Goal: Information Seeking & Learning: Learn about a topic

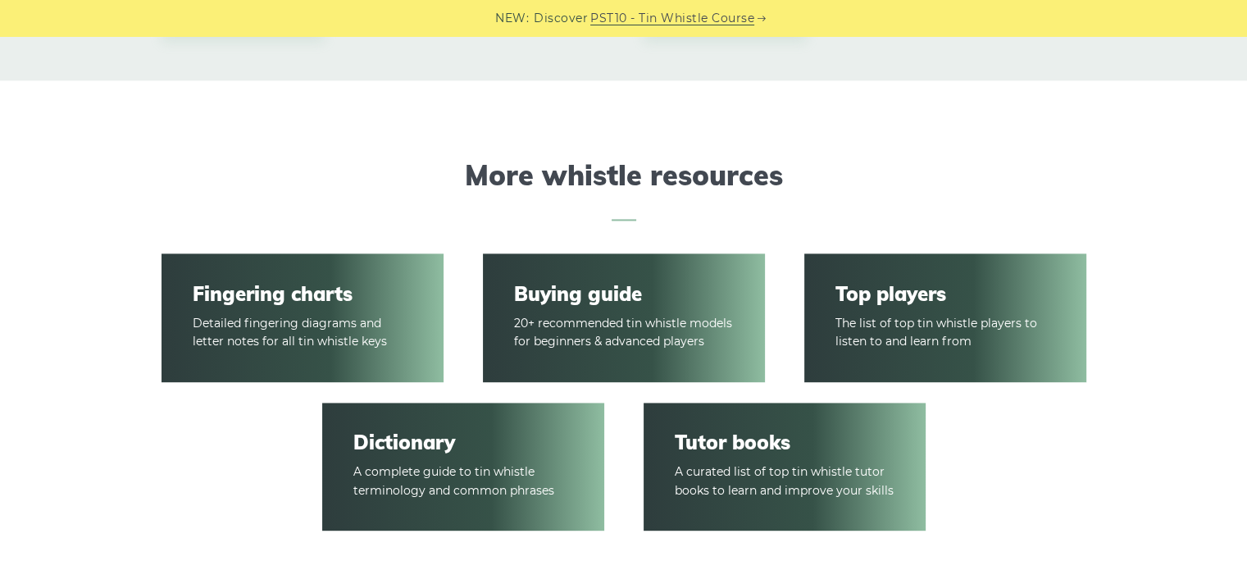
scroll to position [2341, 0]
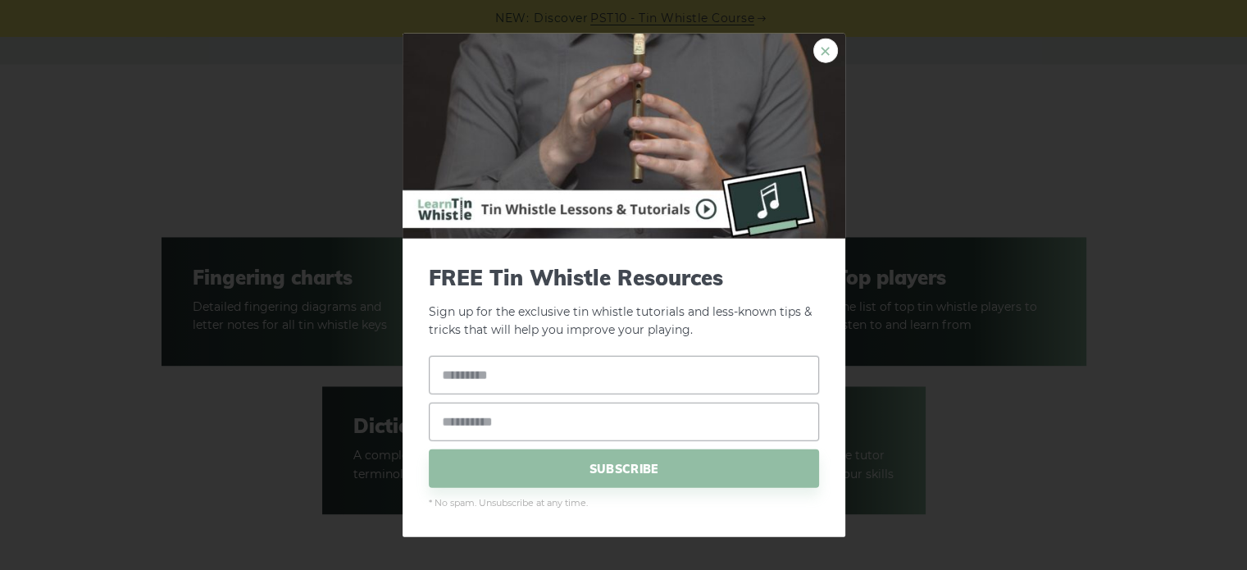
click at [817, 48] on link "×" at bounding box center [825, 50] width 25 height 25
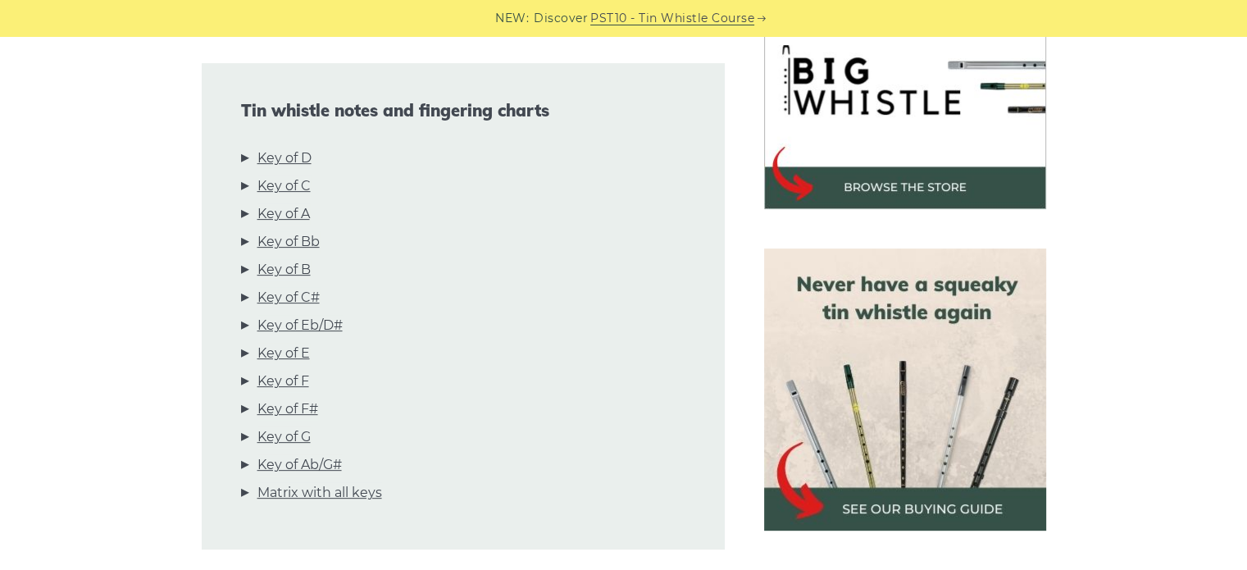
scroll to position [541, 0]
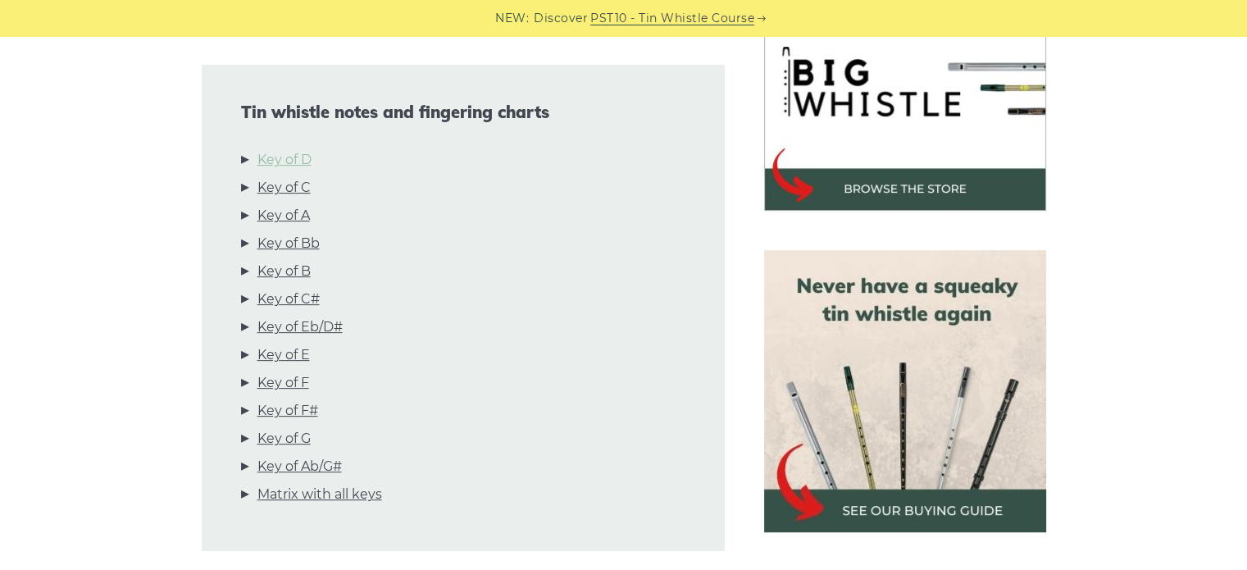
click at [298, 158] on link "Key of D" at bounding box center [284, 159] width 54 height 21
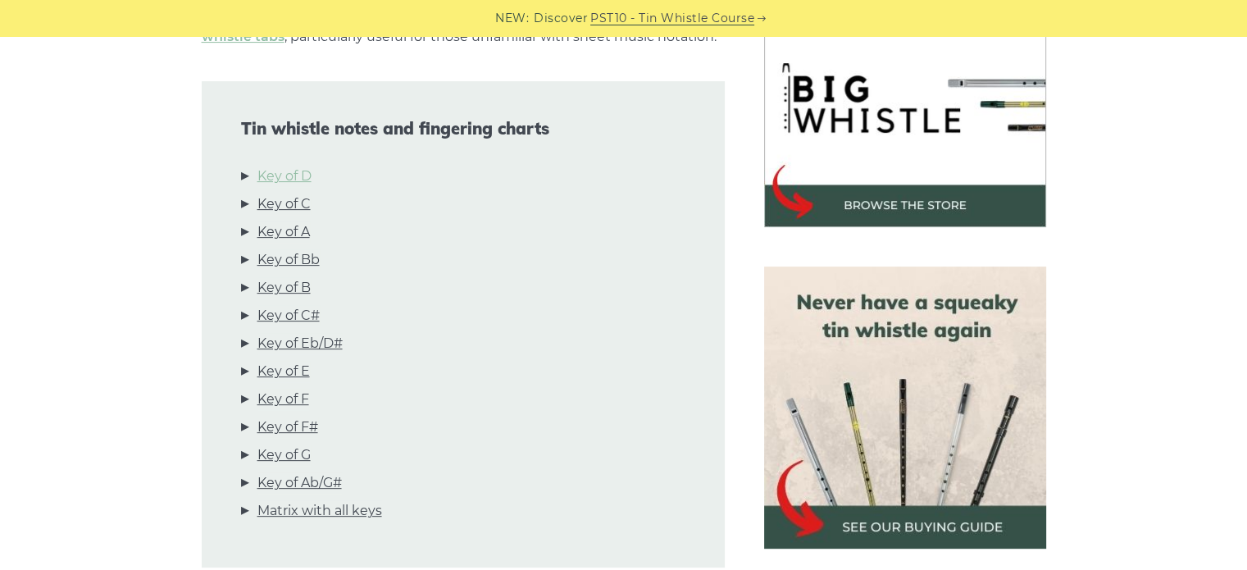
scroll to position [527, 0]
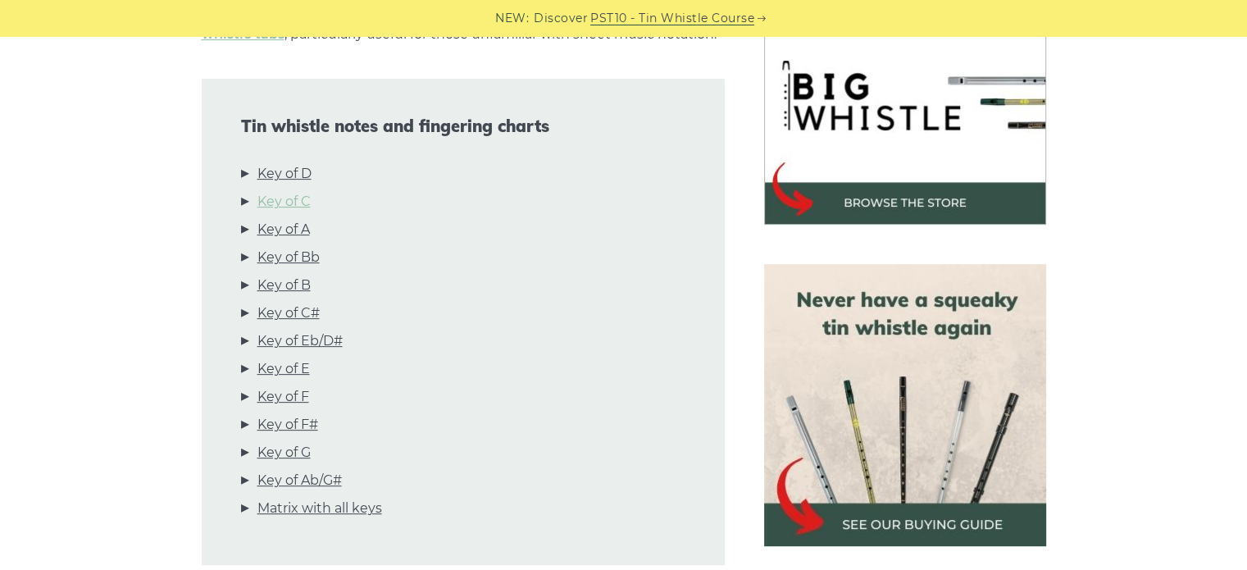
click at [303, 200] on link "Key of C" at bounding box center [283, 201] width 53 height 21
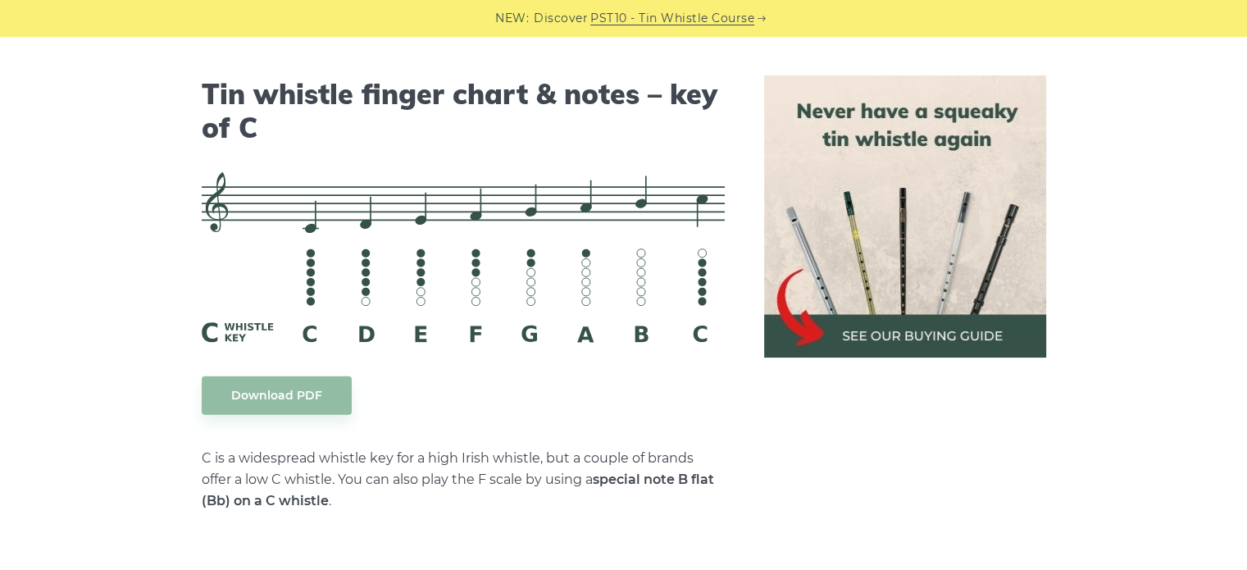
scroll to position [4084, 0]
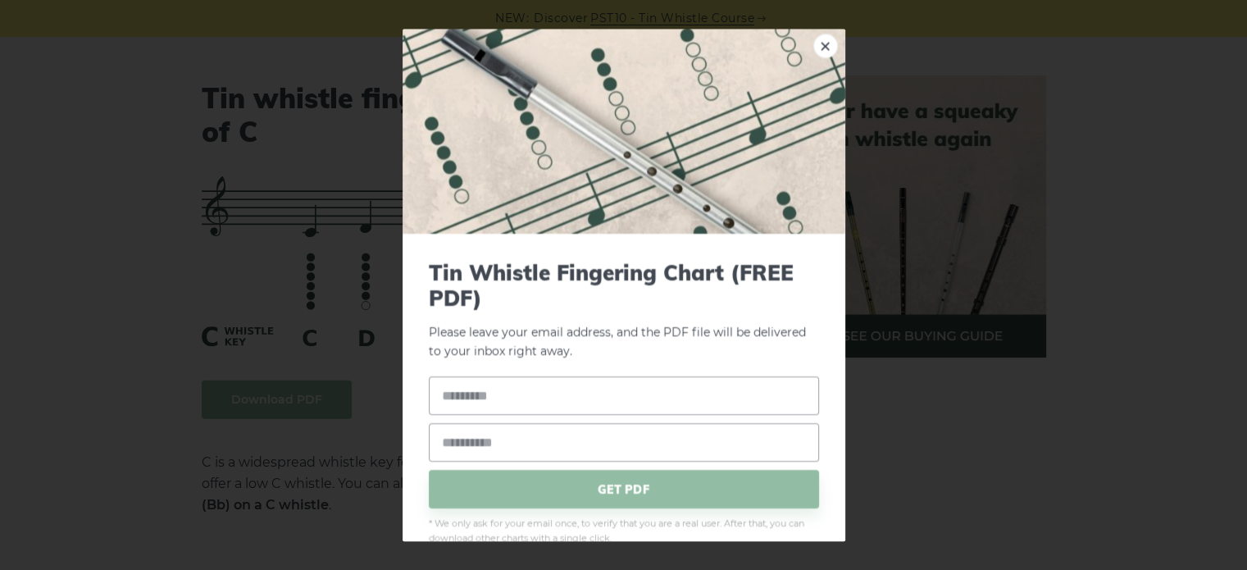
click at [813, 43] on link "×" at bounding box center [825, 46] width 25 height 25
